Goal: Find specific page/section: Find specific page/section

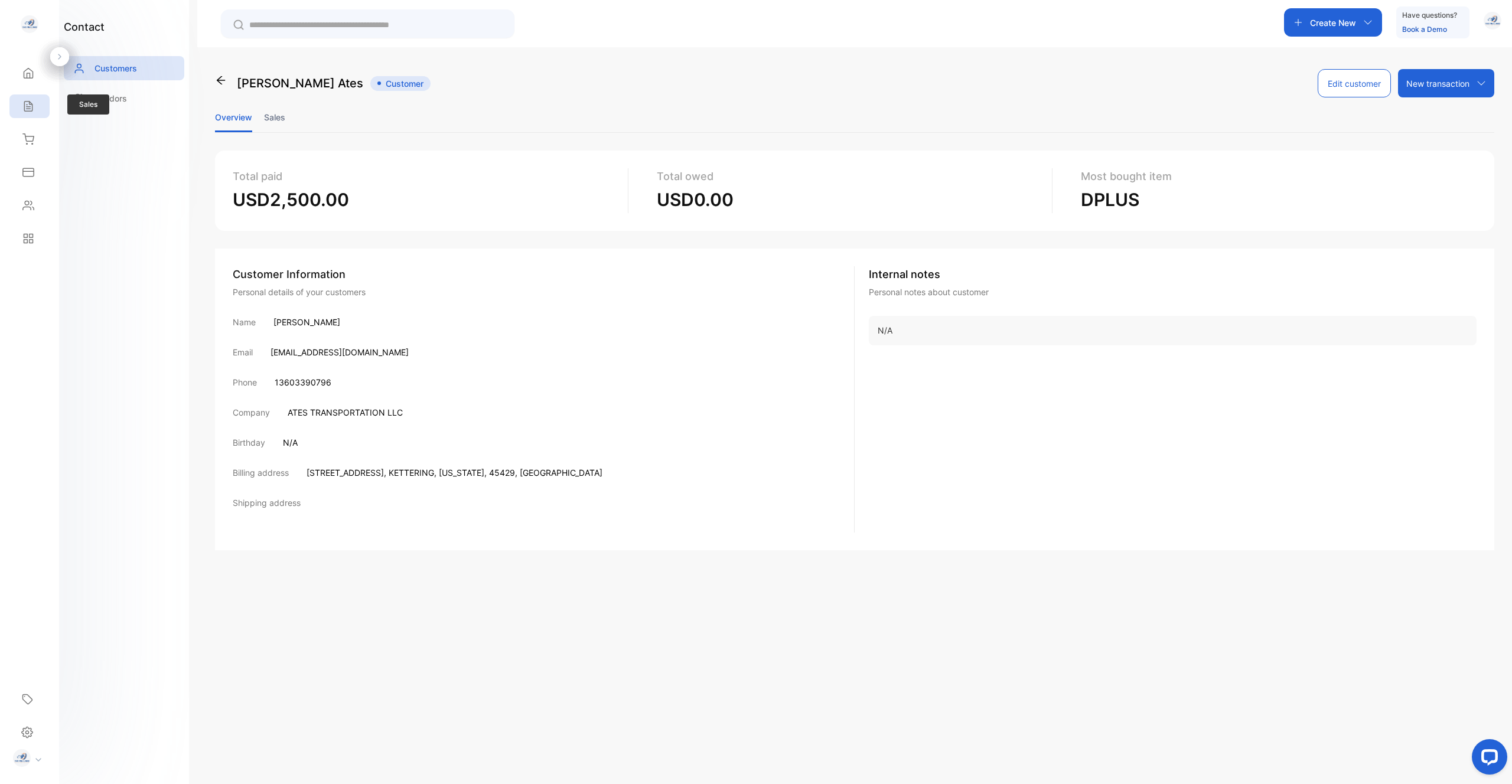
click at [38, 115] on div "Sales" at bounding box center [30, 106] width 40 height 24
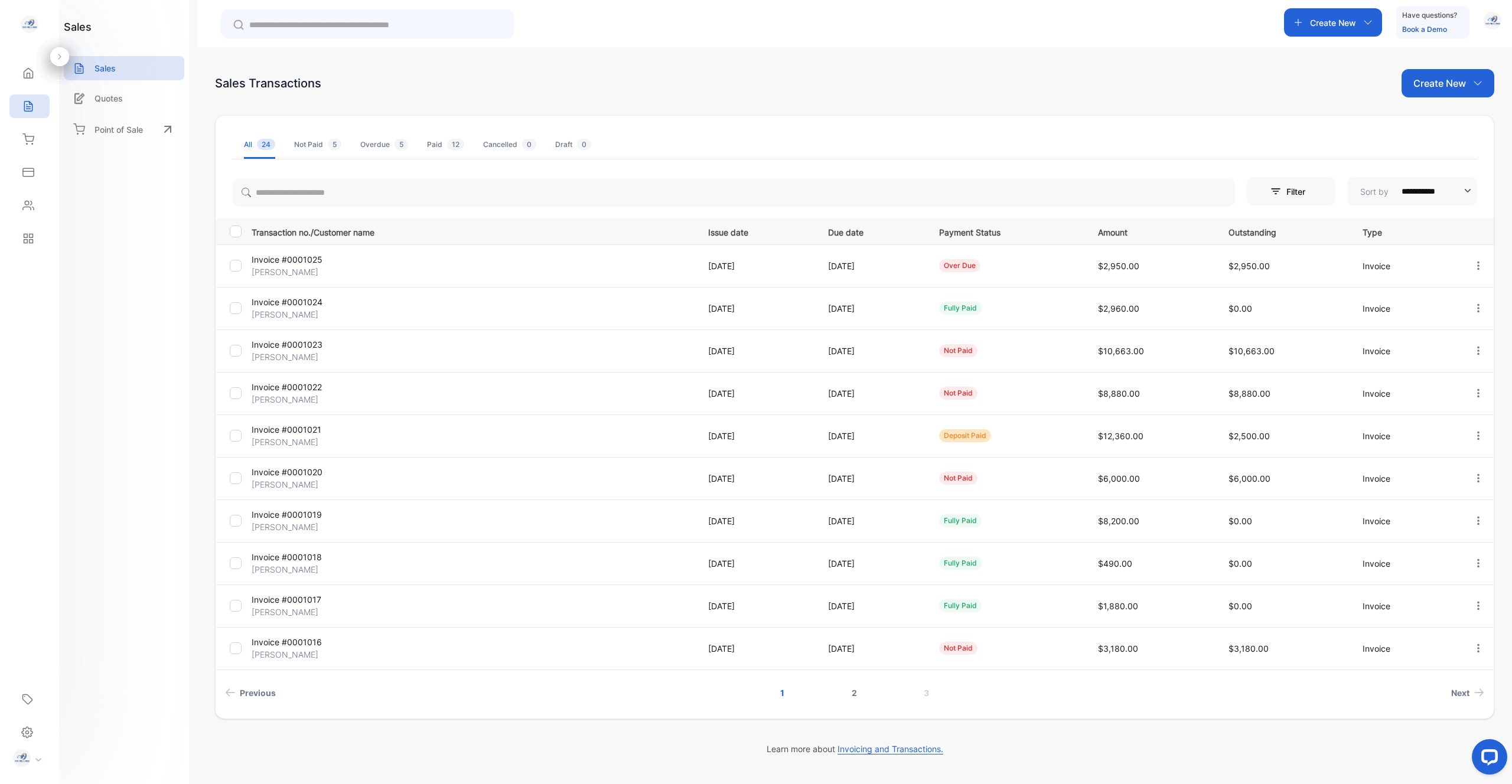
click at [525, 428] on link "2" at bounding box center [854, 693] width 34 height 22
click at [525, 428] on link "3" at bounding box center [926, 693] width 34 height 22
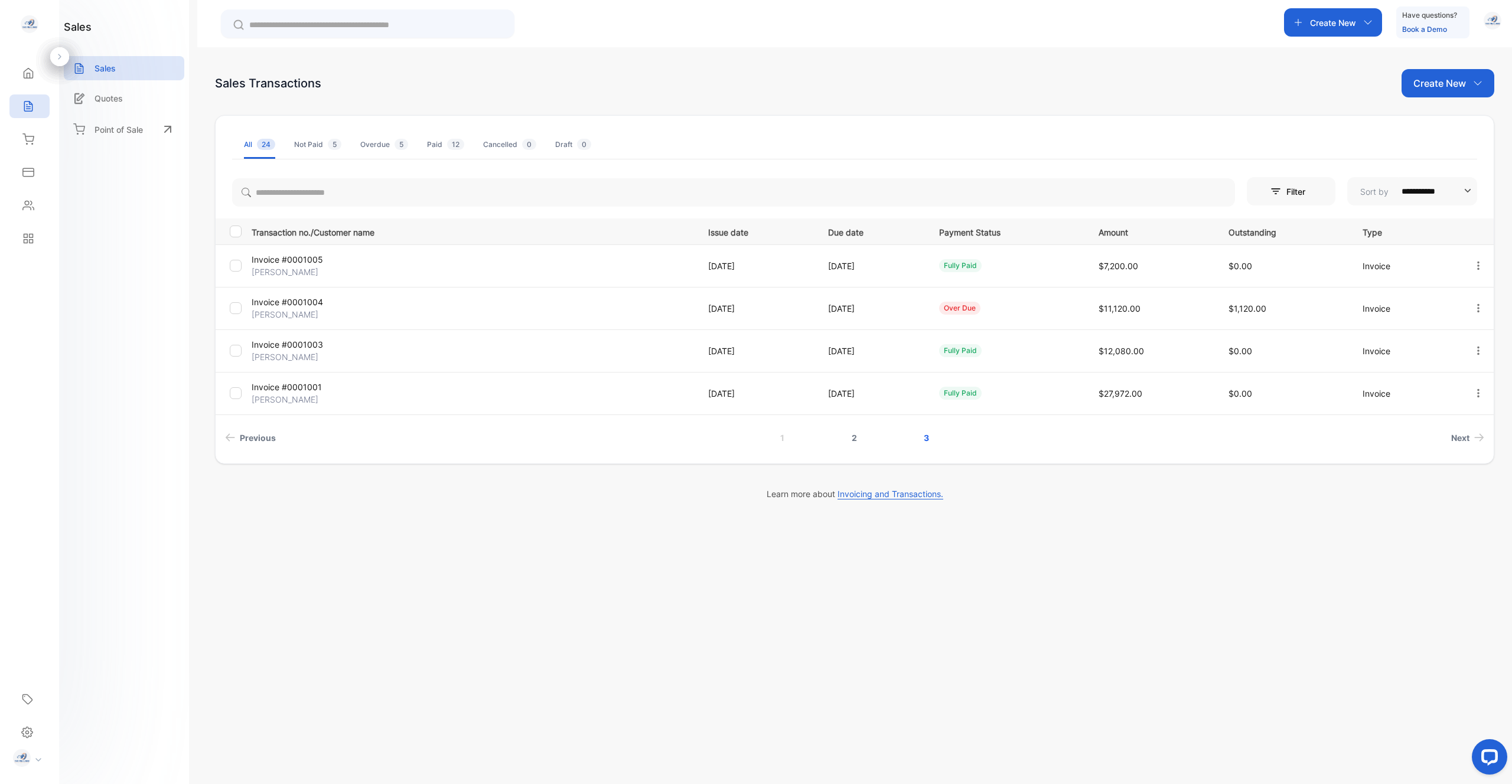
click at [525, 428] on link "2" at bounding box center [854, 438] width 34 height 22
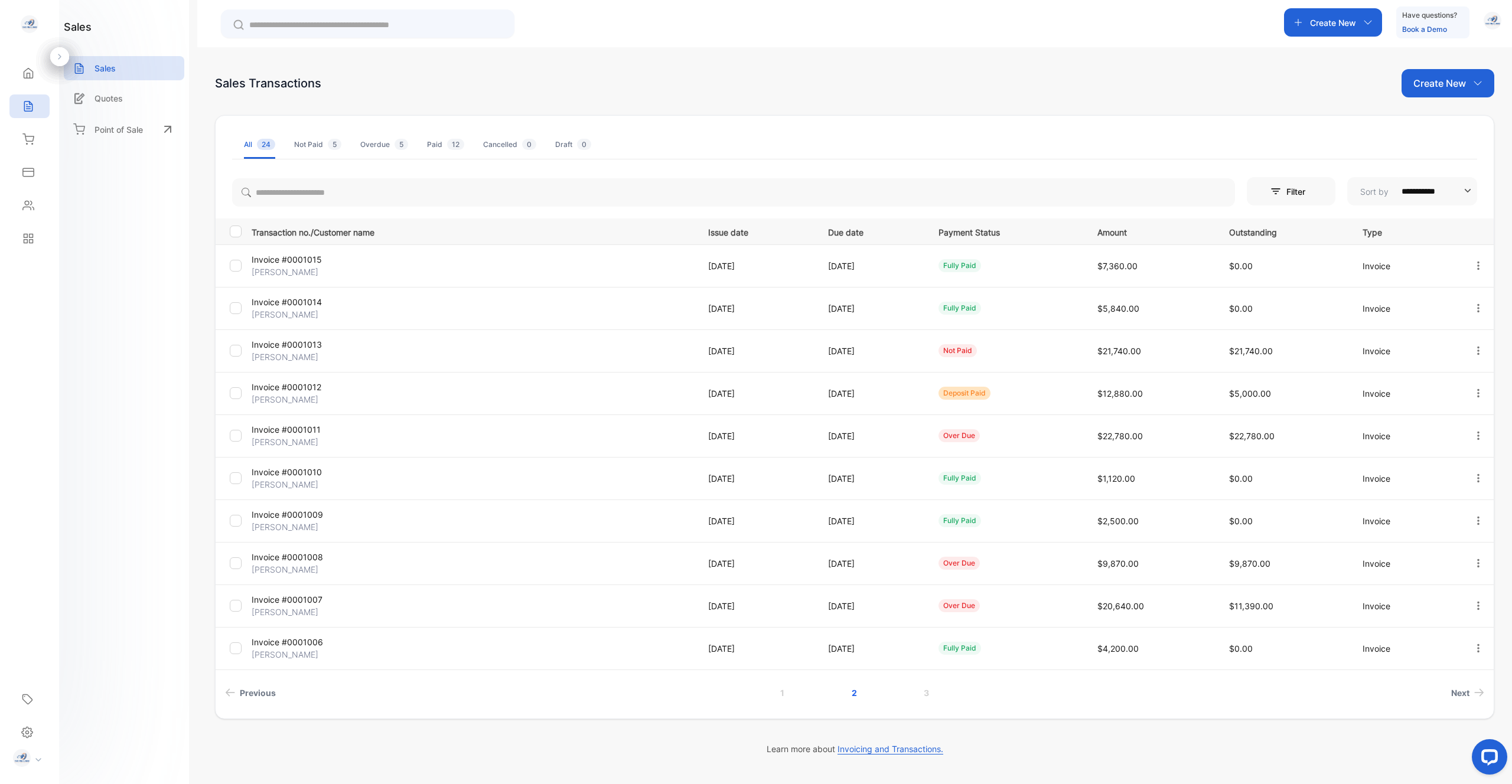
click at [405, 428] on li "Previous" at bounding box center [474, 693] width 508 height 22
click at [269, 428] on p "[PERSON_NAME]" at bounding box center [325, 527] width 147 height 12
